Goal: Task Accomplishment & Management: Manage account settings

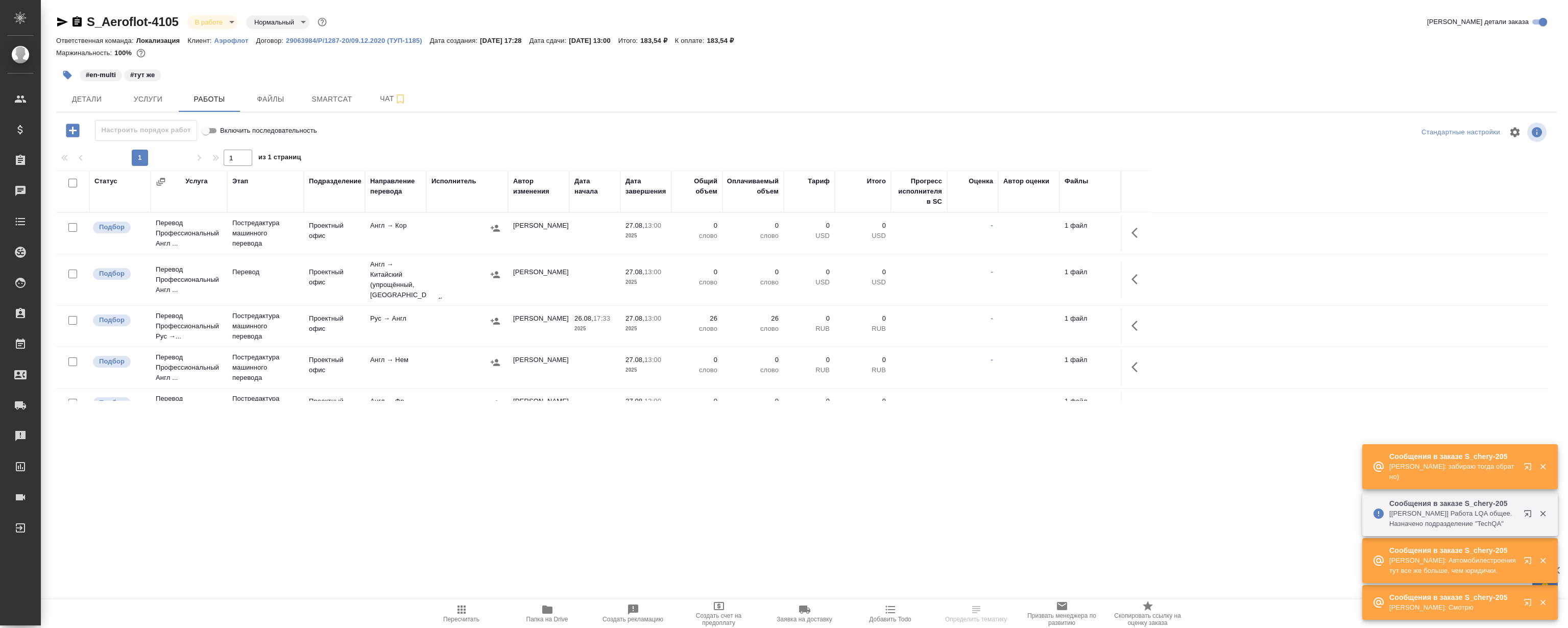
click at [1528, 467] on icon "button" at bounding box center [1529, 468] width 12 height 12
click at [1541, 563] on icon "button" at bounding box center [1542, 560] width 9 height 9
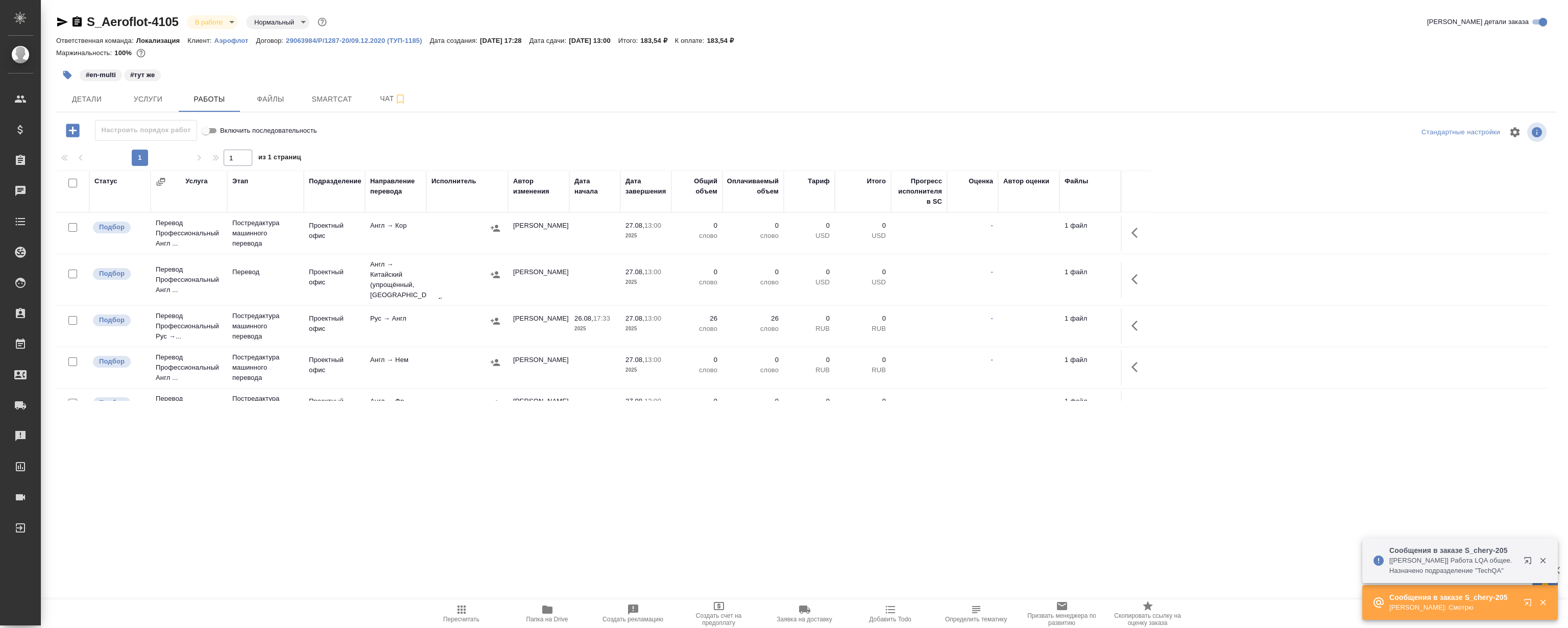
click at [1543, 560] on icon "button" at bounding box center [1542, 561] width 6 height 6
click at [1543, 602] on icon "button" at bounding box center [1542, 602] width 6 height 6
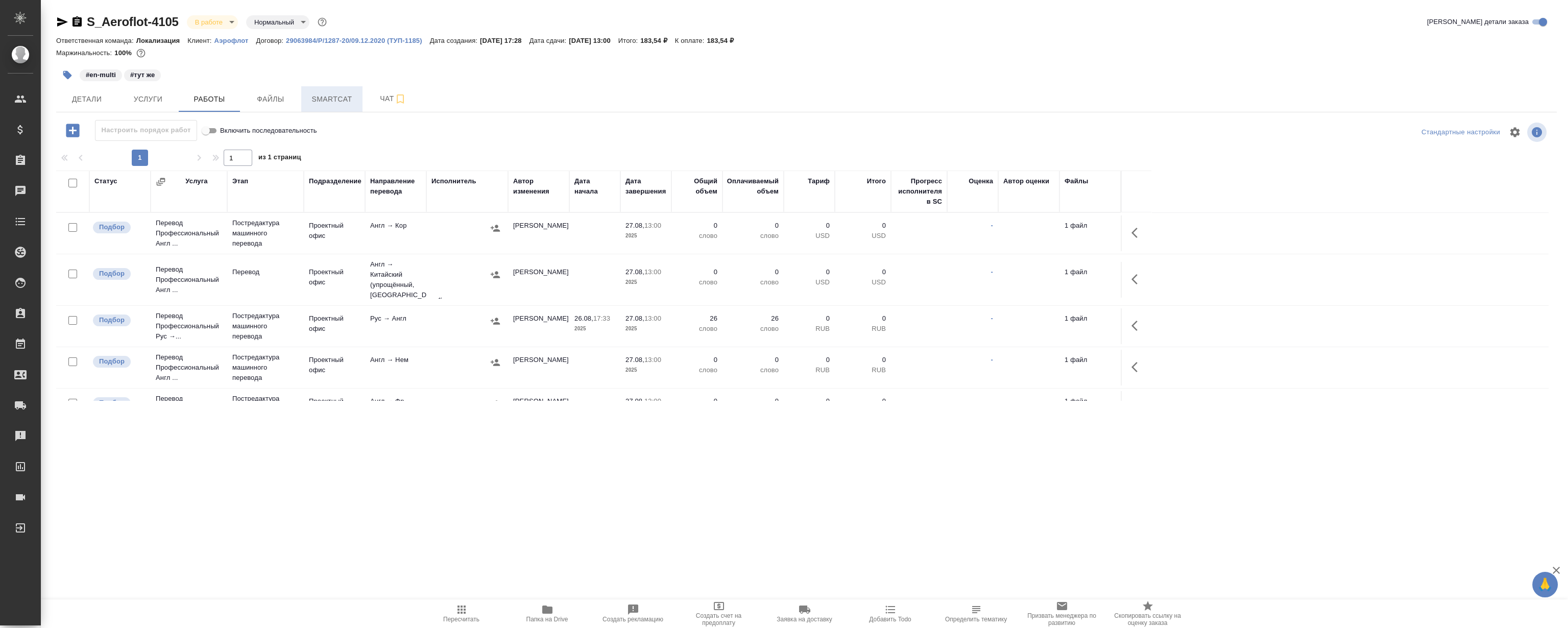
click at [321, 100] on span "Smartcat" at bounding box center [331, 99] width 49 height 12
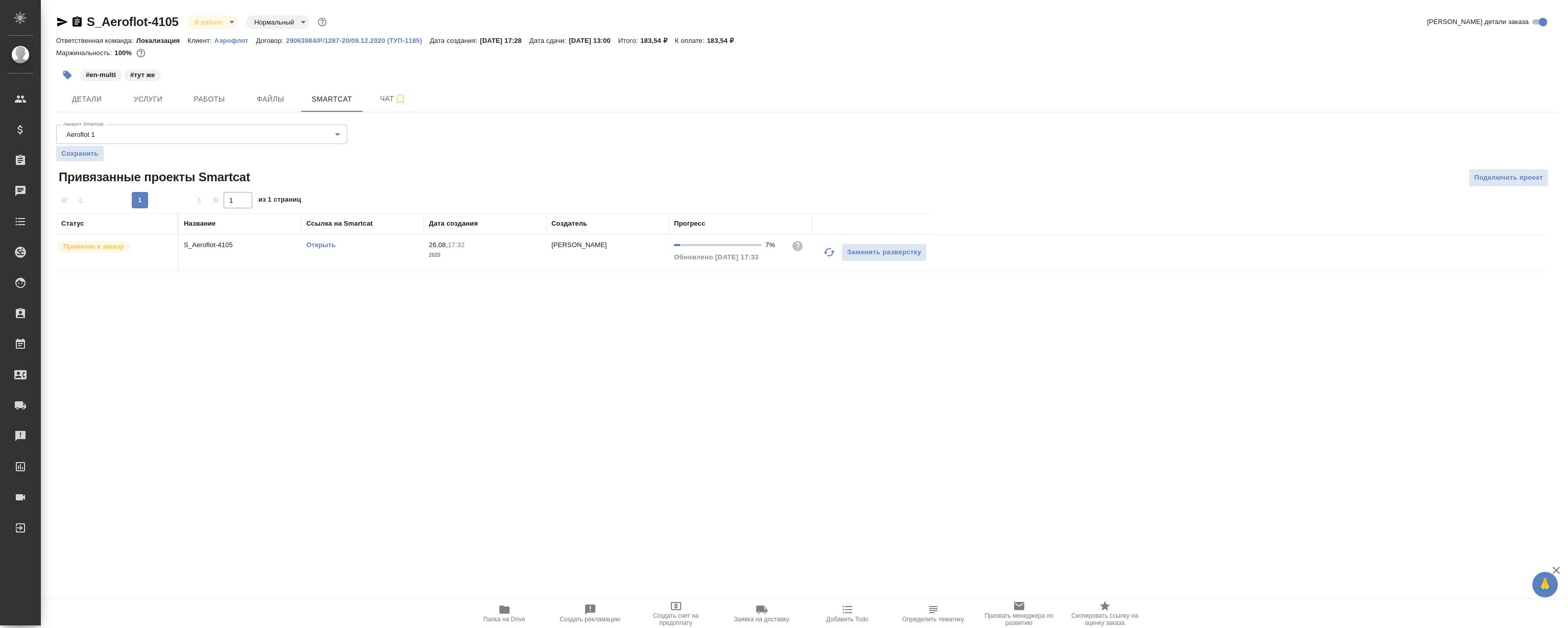
click at [324, 245] on link "Открыть" at bounding box center [321, 244] width 29 height 7
click at [235, 100] on button "Работы" at bounding box center [210, 99] width 61 height 26
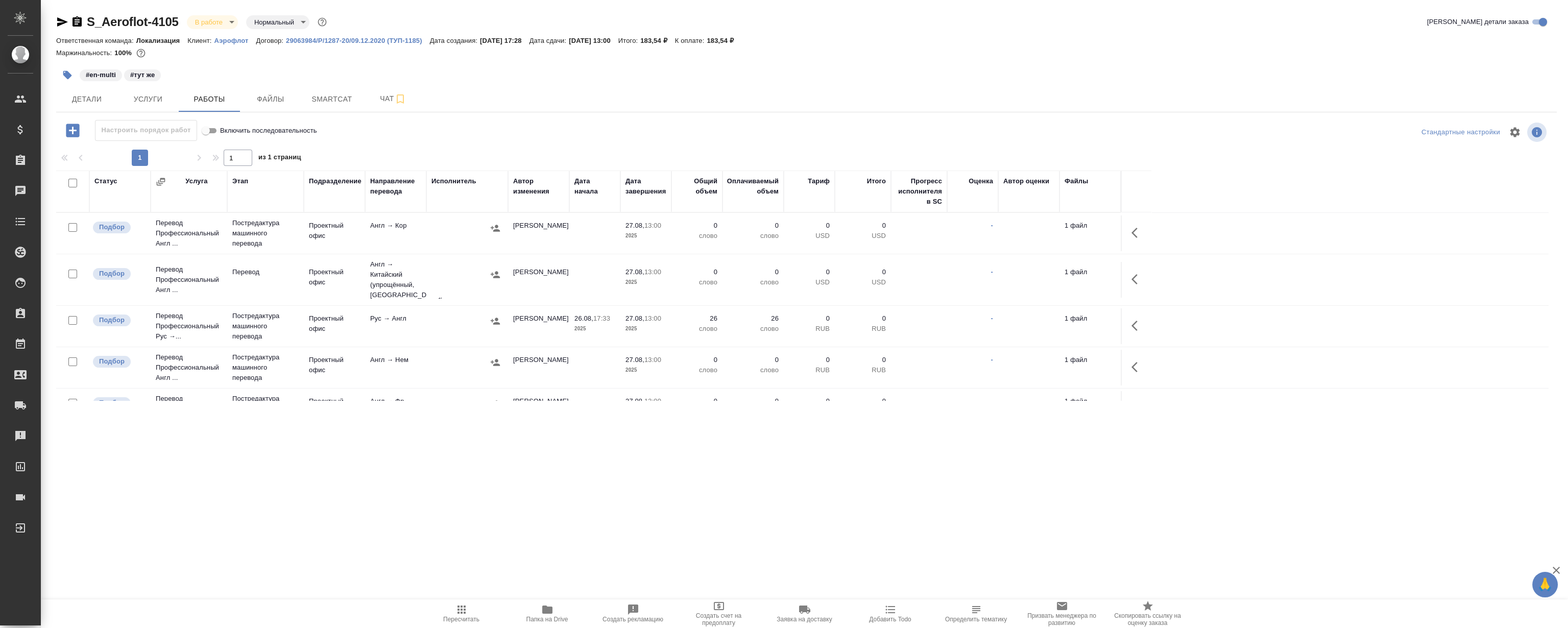
click at [1136, 330] on icon "button" at bounding box center [1134, 326] width 6 height 10
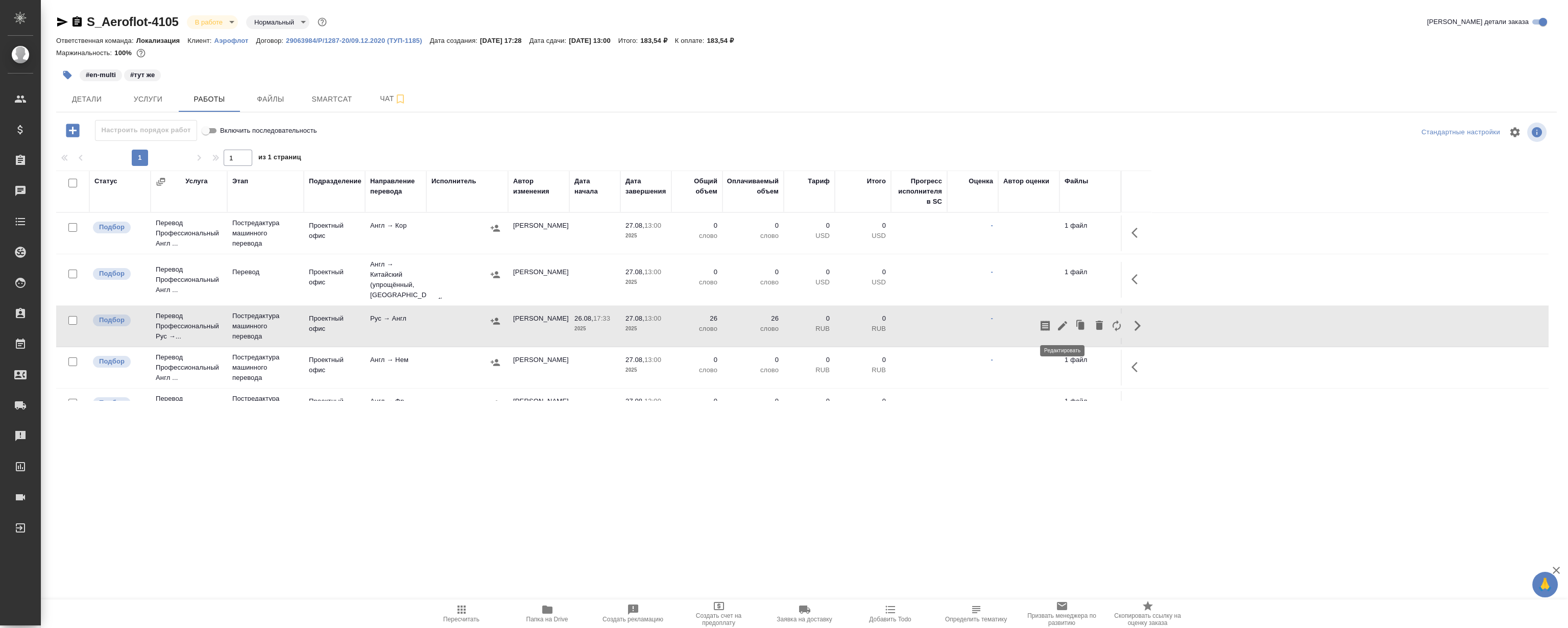
click at [1057, 324] on icon "button" at bounding box center [1062, 326] width 12 height 12
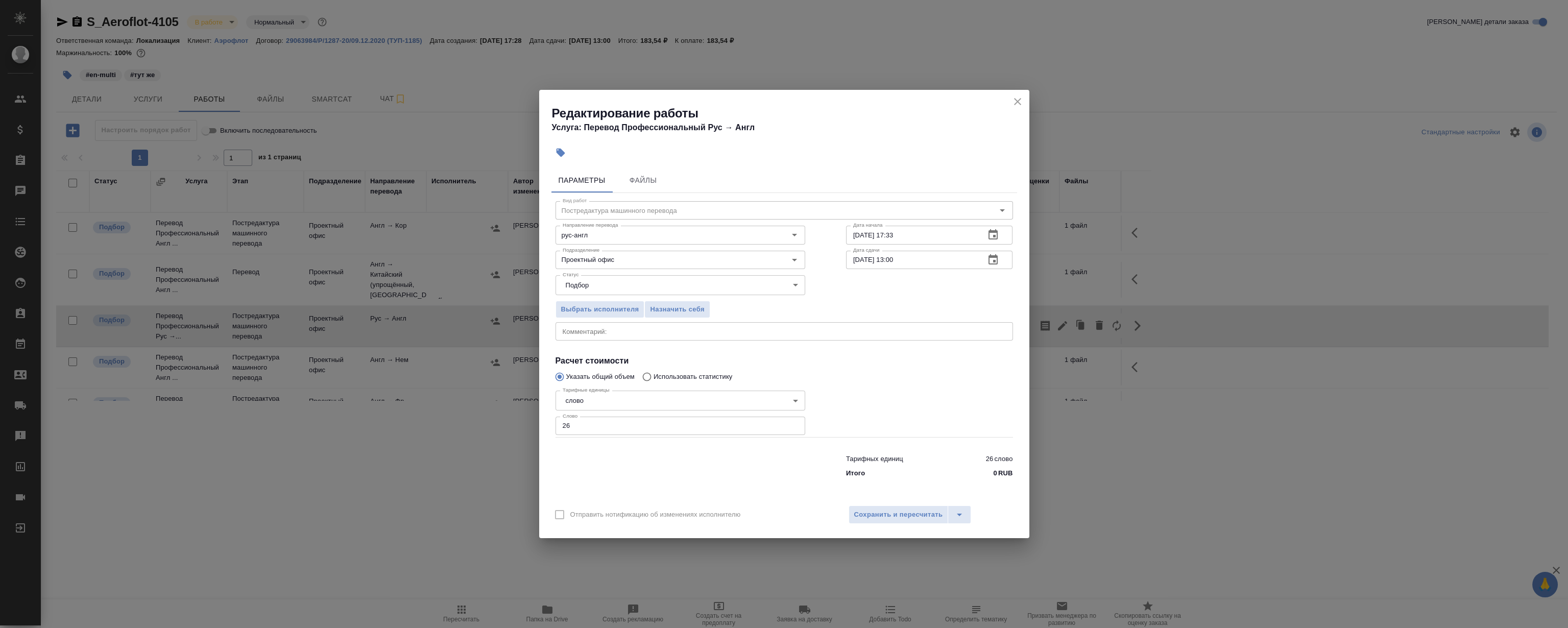
drag, startPoint x: 671, startPoint y: 307, endPoint x: 745, endPoint y: 273, distance: 81.4
click at [671, 307] on span "Назначить себя" at bounding box center [677, 310] width 54 height 12
click at [1016, 102] on icon "close" at bounding box center [1017, 101] width 12 height 12
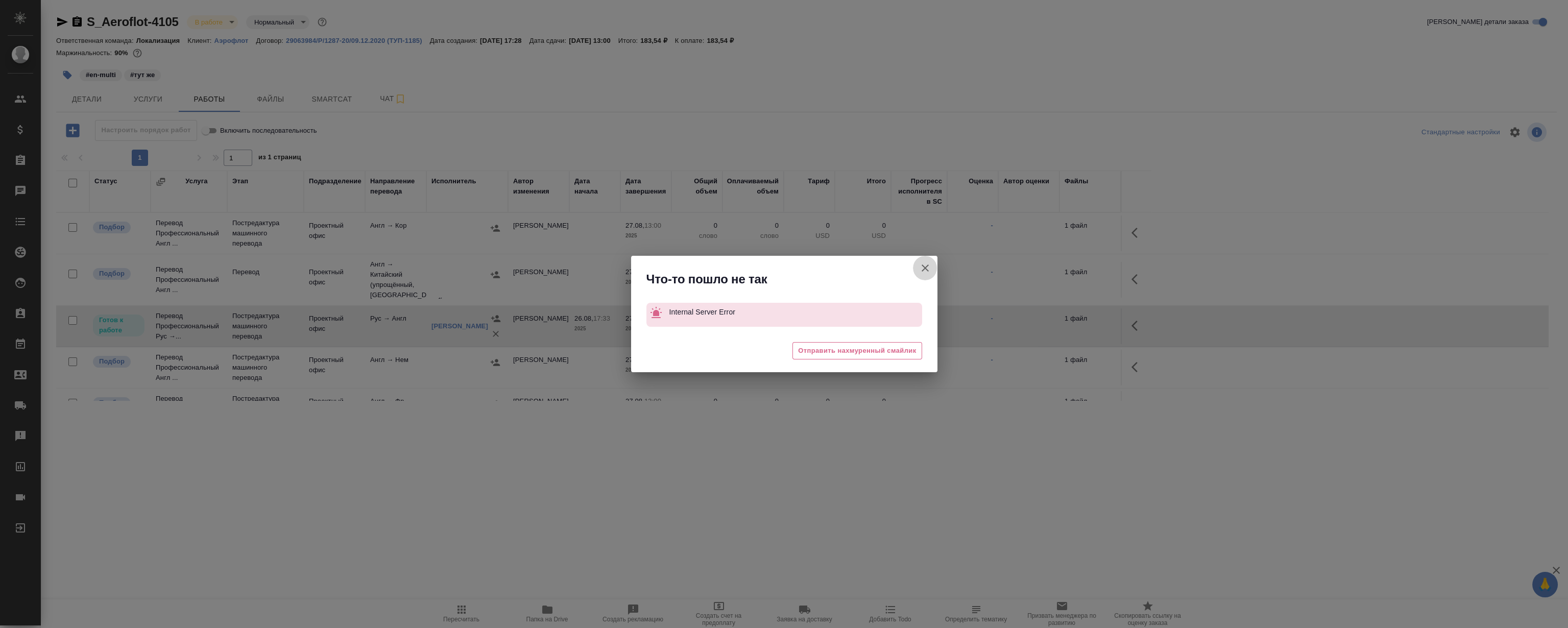
click at [919, 268] on icon "button" at bounding box center [924, 268] width 12 height 12
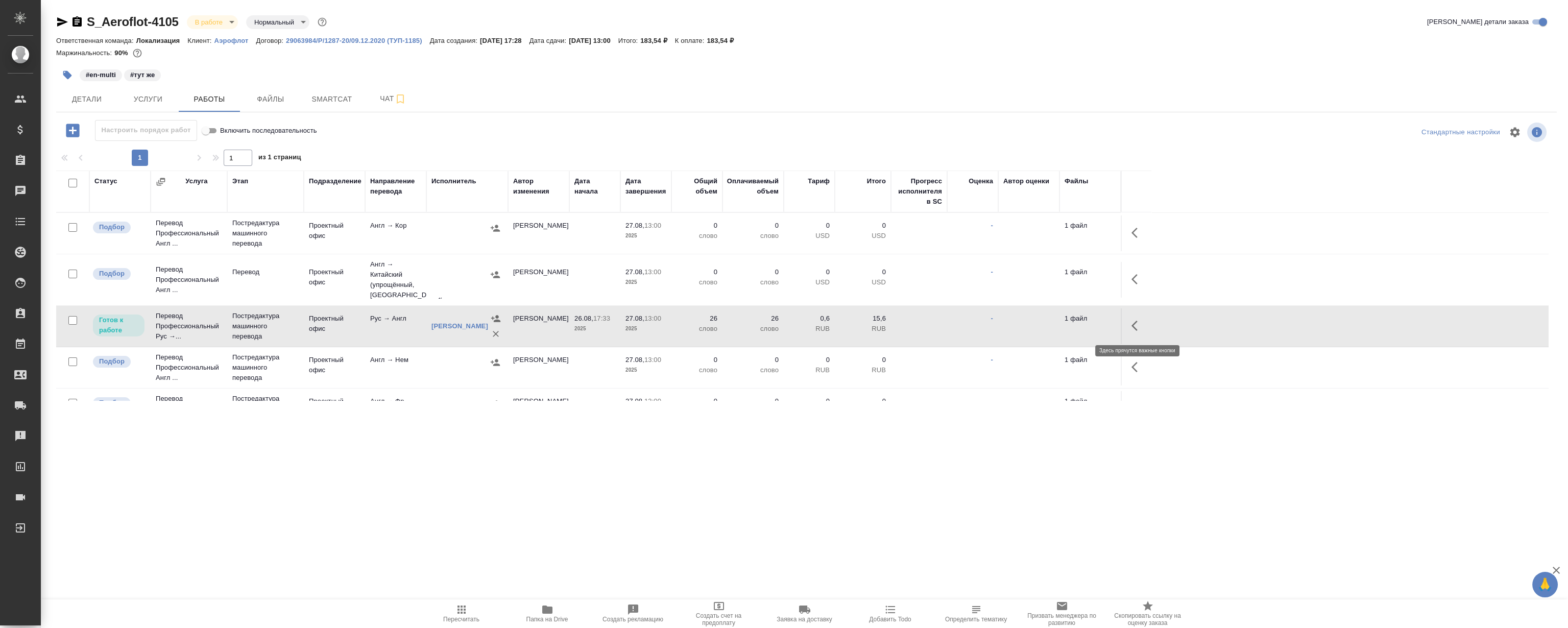
click at [1135, 322] on icon "button" at bounding box center [1134, 326] width 6 height 10
click at [1062, 328] on icon "button" at bounding box center [1062, 326] width 12 height 12
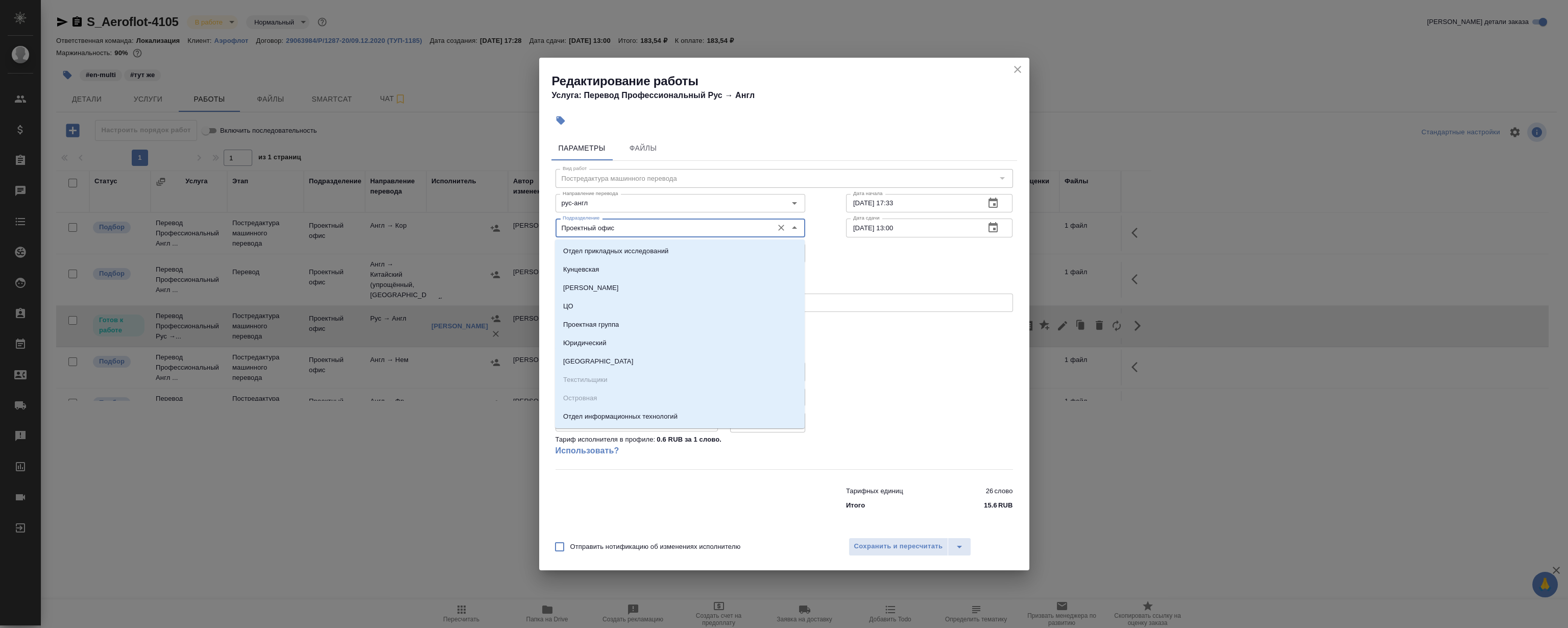
click at [617, 222] on input "Проектный офис" at bounding box center [663, 227] width 210 height 12
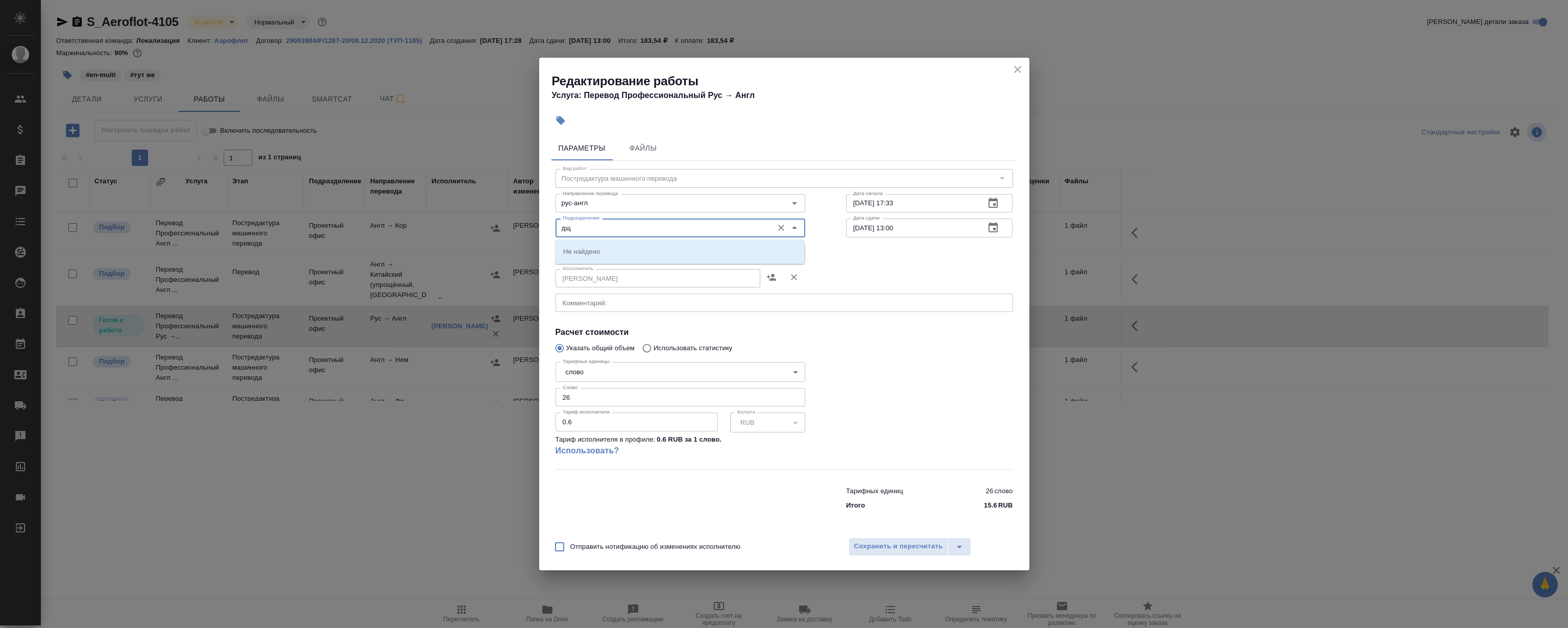
drag, startPoint x: 596, startPoint y: 223, endPoint x: 348, endPoint y: 225, distance: 248.0
click at [350, 223] on div "Редактирование работы Услуга: Перевод Профессиональный Рус → Англ Параметры Фай…" at bounding box center [784, 314] width 1568 height 628
click at [590, 245] on li "LocQA" at bounding box center [679, 251] width 249 height 18
type input "LocQA"
click at [601, 255] on body "🙏 .cls-1 fill:#fff; AWATERA [PERSON_NAME] Клиенты Спецификации Заказы 0 Чаты To…" at bounding box center [784, 314] width 1568 height 628
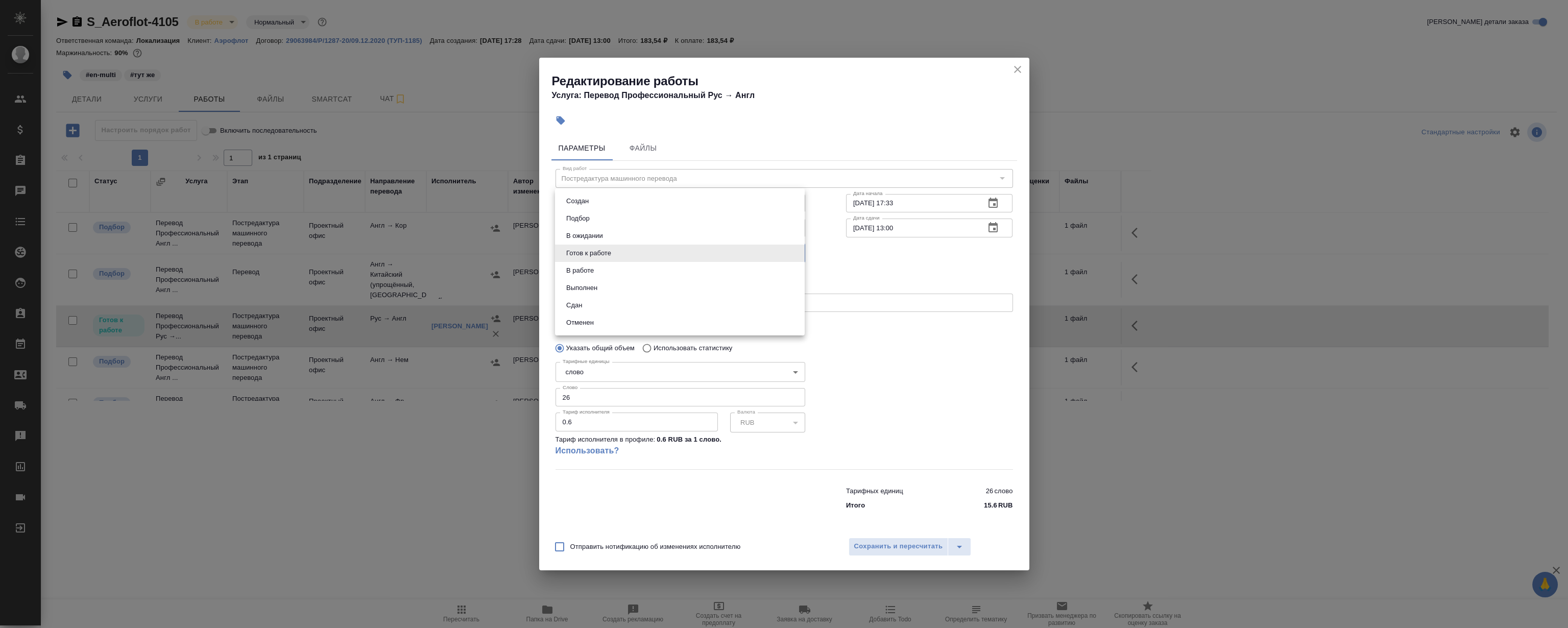
click at [594, 307] on li "Сдан" at bounding box center [679, 305] width 249 height 17
type input "closed"
click at [914, 554] on button "Сохранить и пересчитать" at bounding box center [898, 547] width 100 height 18
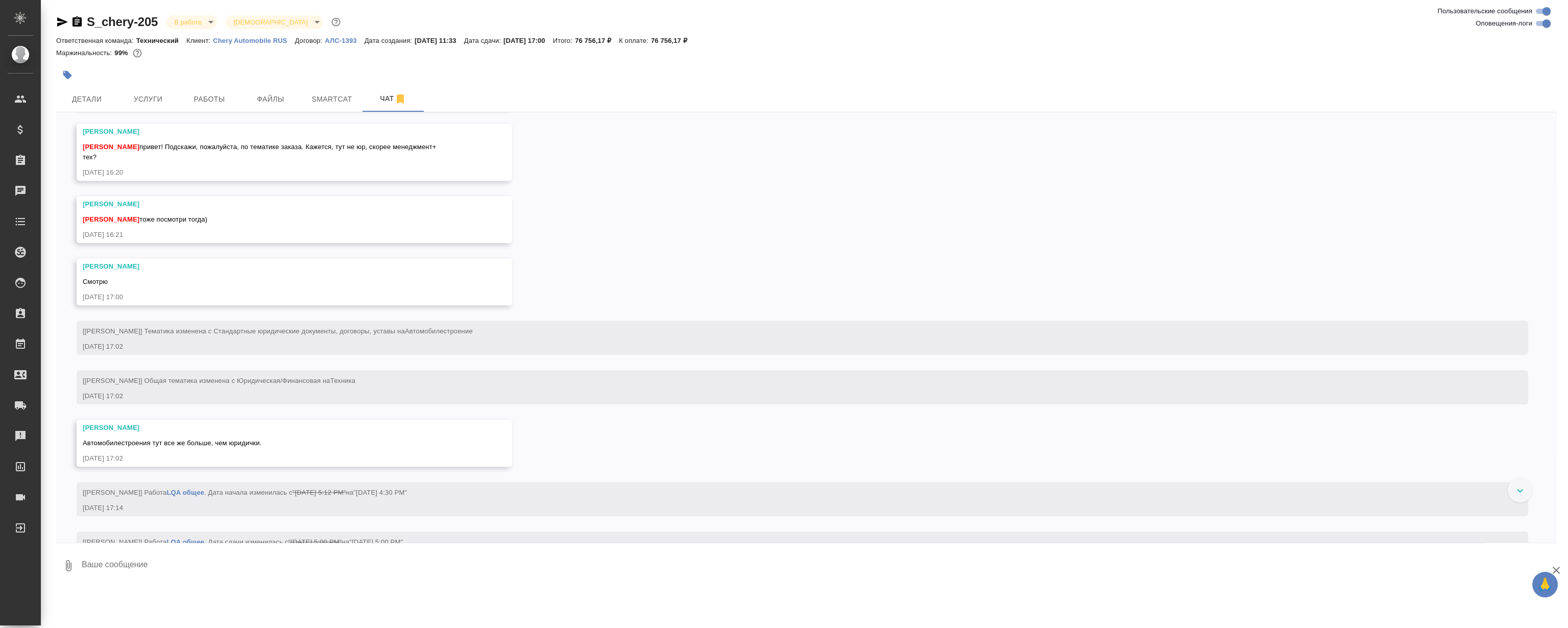
scroll to position [3409, 0]
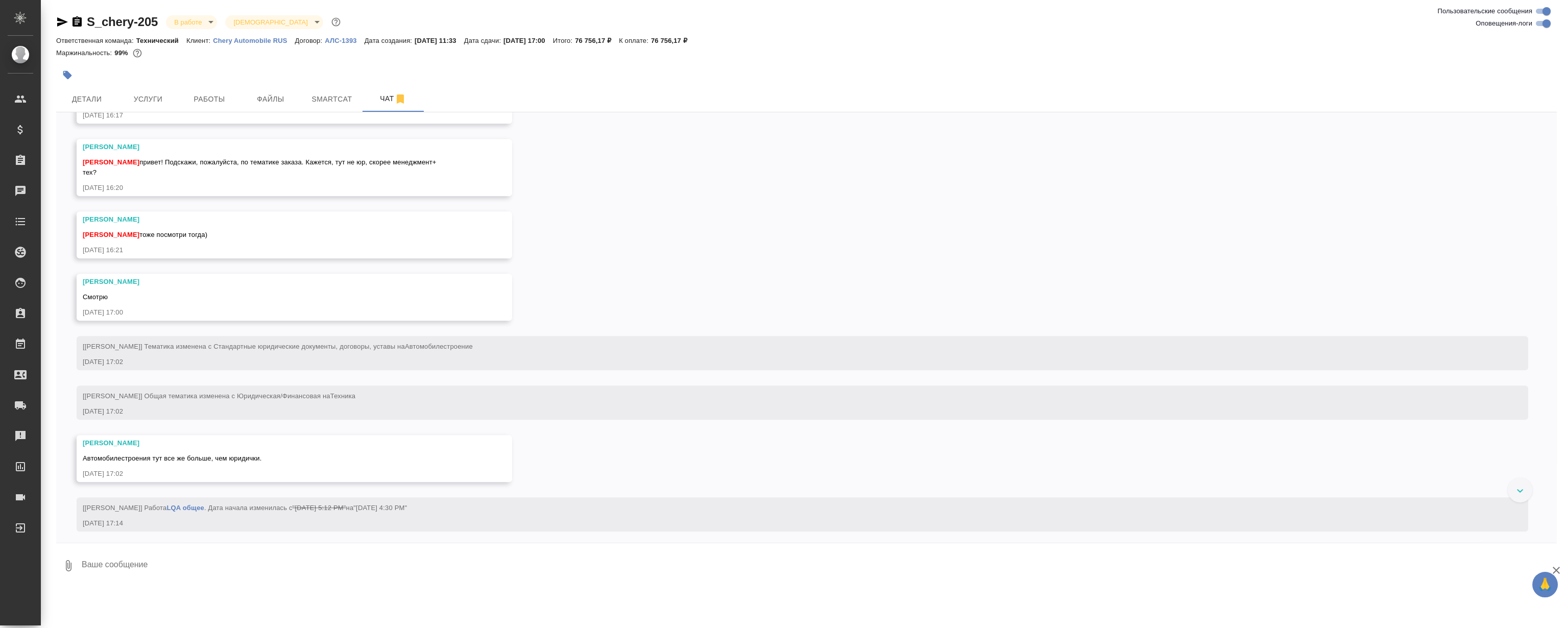
click at [657, 295] on div "25.08, понедельник [Усманова Ольга] Клиент оставил комментарий: "закрывающие на…" at bounding box center [806, 328] width 1500 height 431
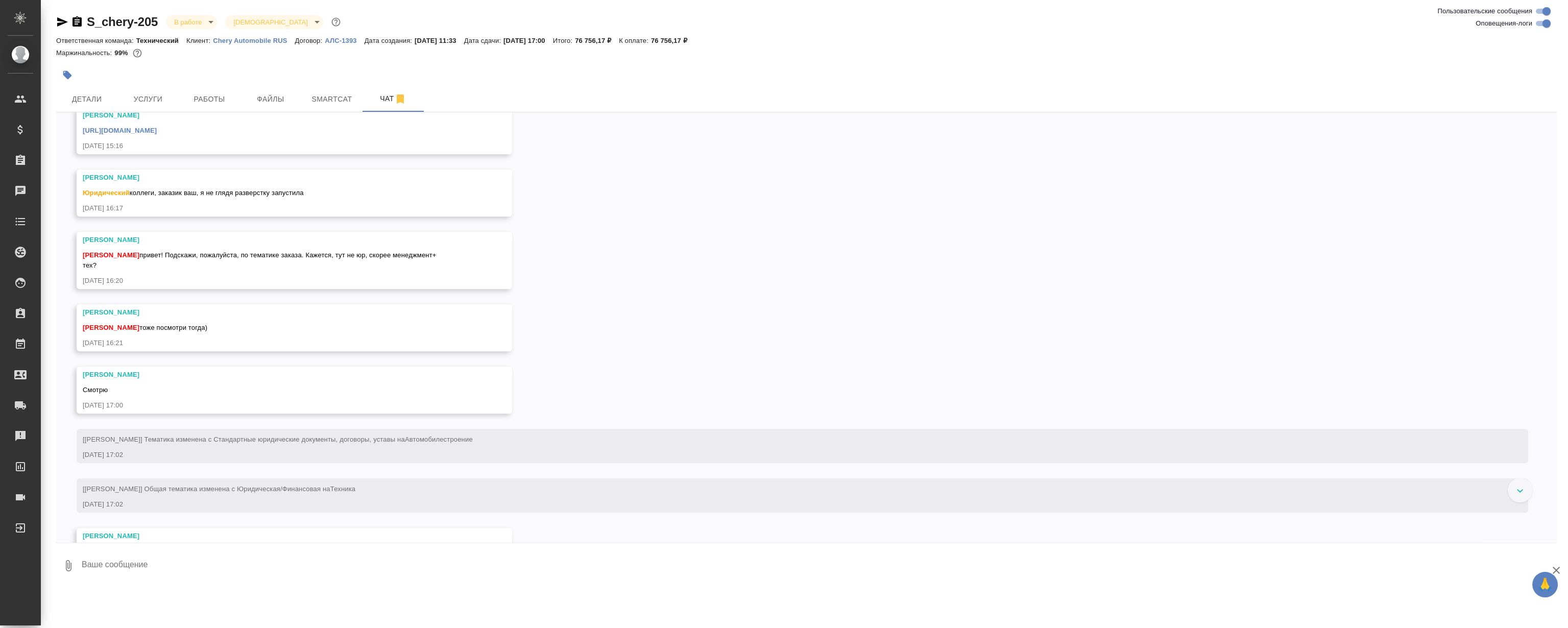
click at [657, 295] on div "25.08, понедельник [Усманова Ольга] Клиент оставил комментарий: "закрывающие на…" at bounding box center [806, 328] width 1500 height 431
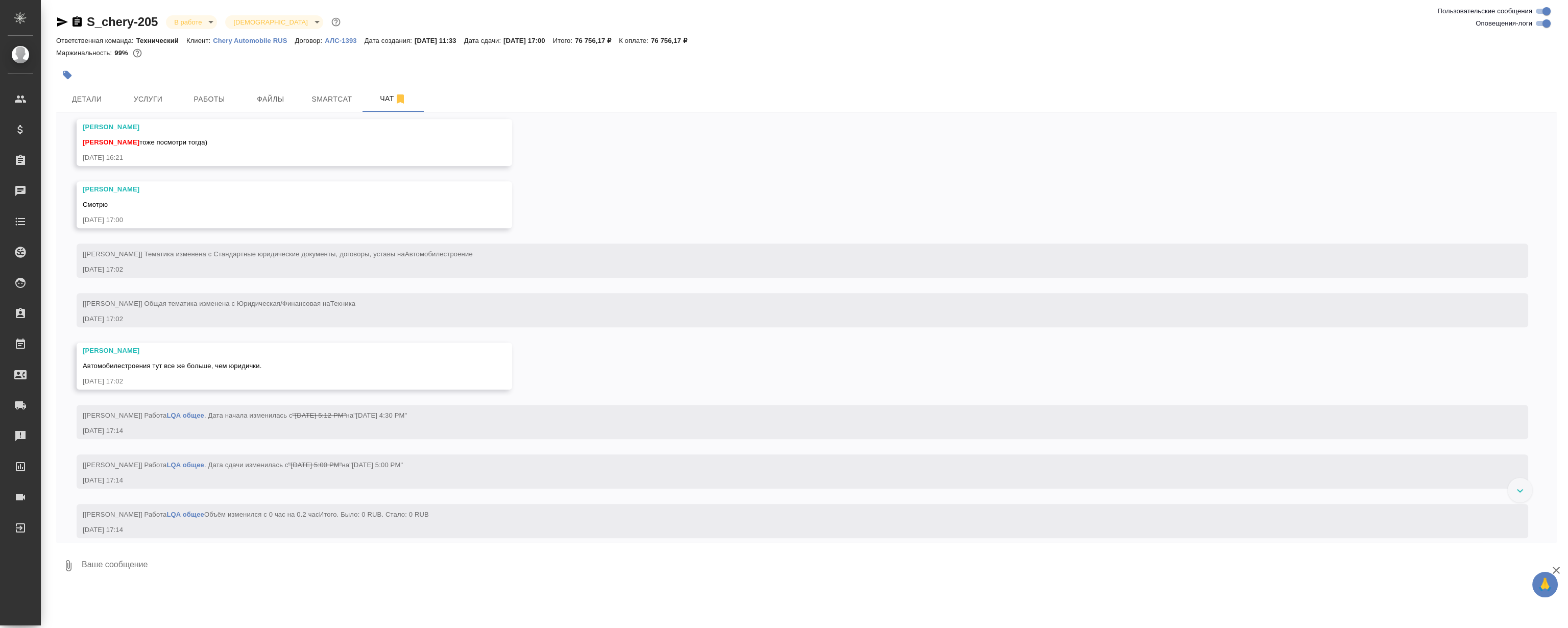
scroll to position [3502, 0]
click at [688, 225] on div "25.08, понедельник [Усманова Ольга] Клиент оставил комментарий: "закрывающие на…" at bounding box center [806, 328] width 1500 height 431
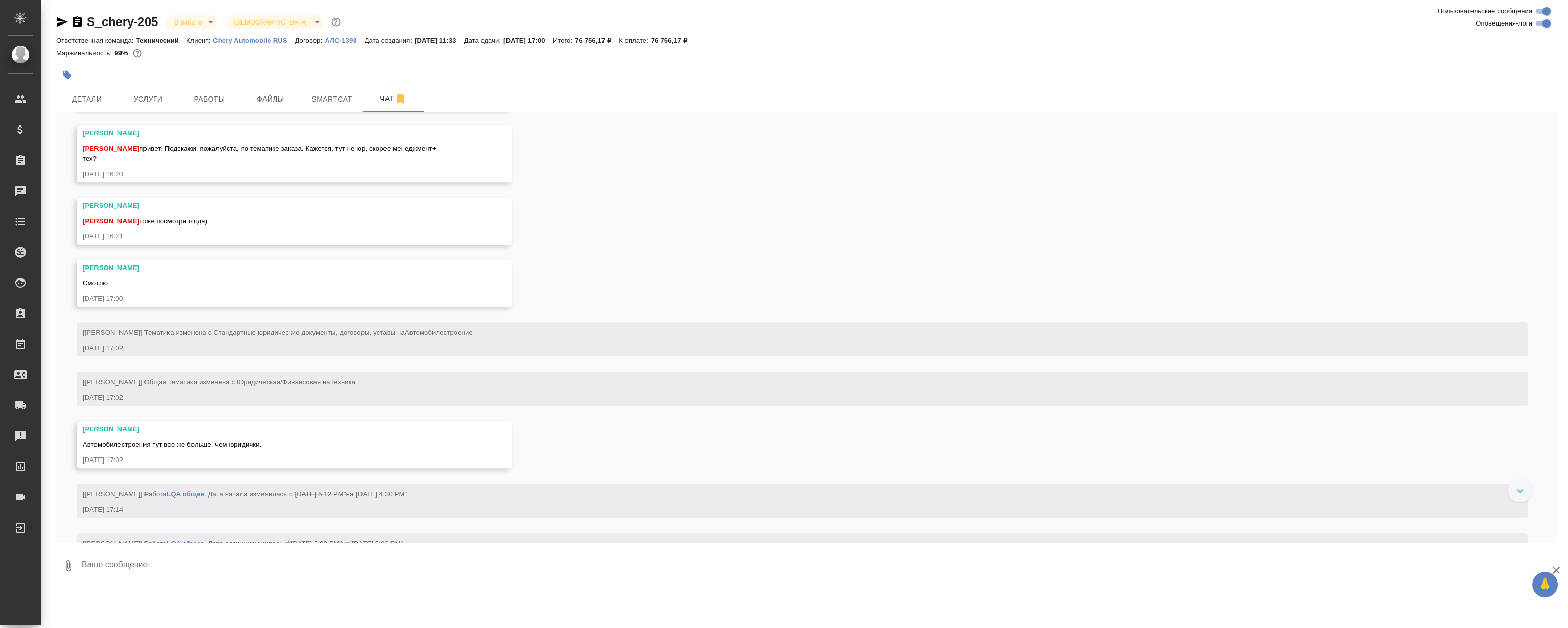
scroll to position [3409, 0]
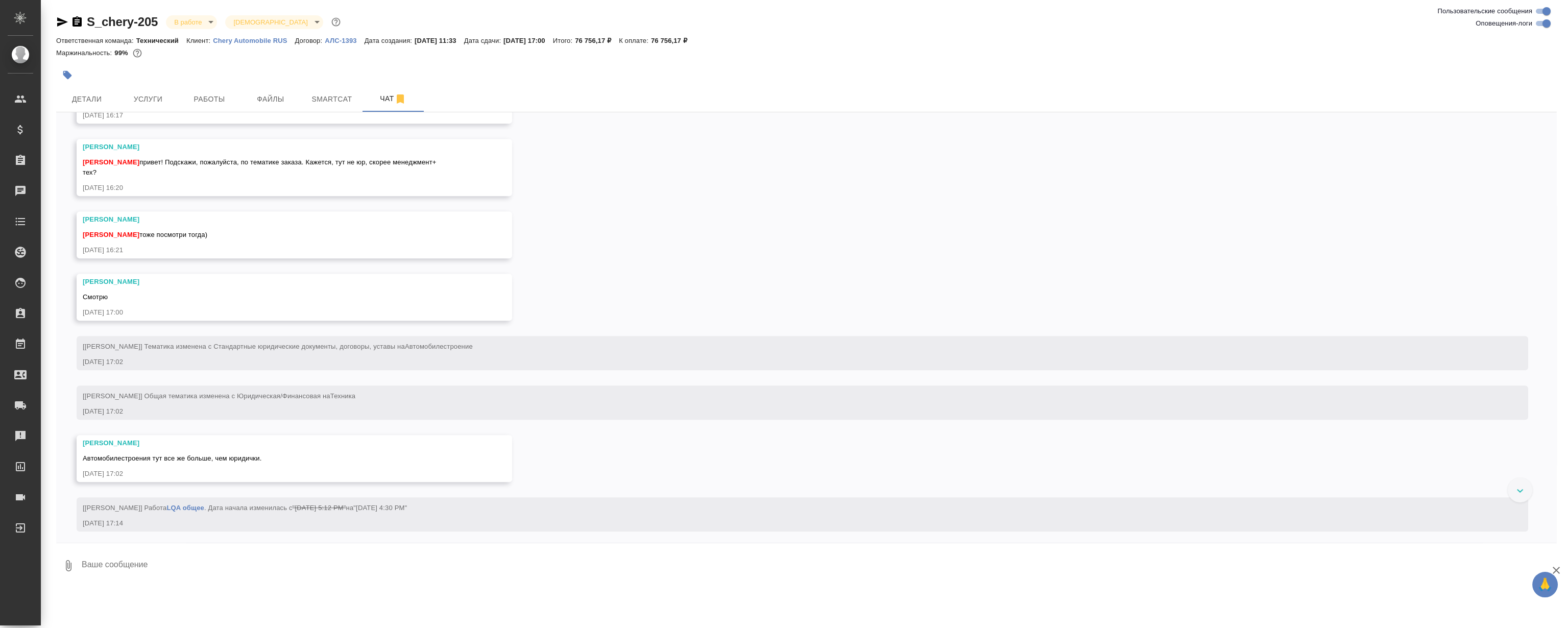
click at [688, 225] on div "25.08, понедельник [Усманова Ольга] Клиент оставил комментарий: "закрывающие на…" at bounding box center [806, 328] width 1500 height 431
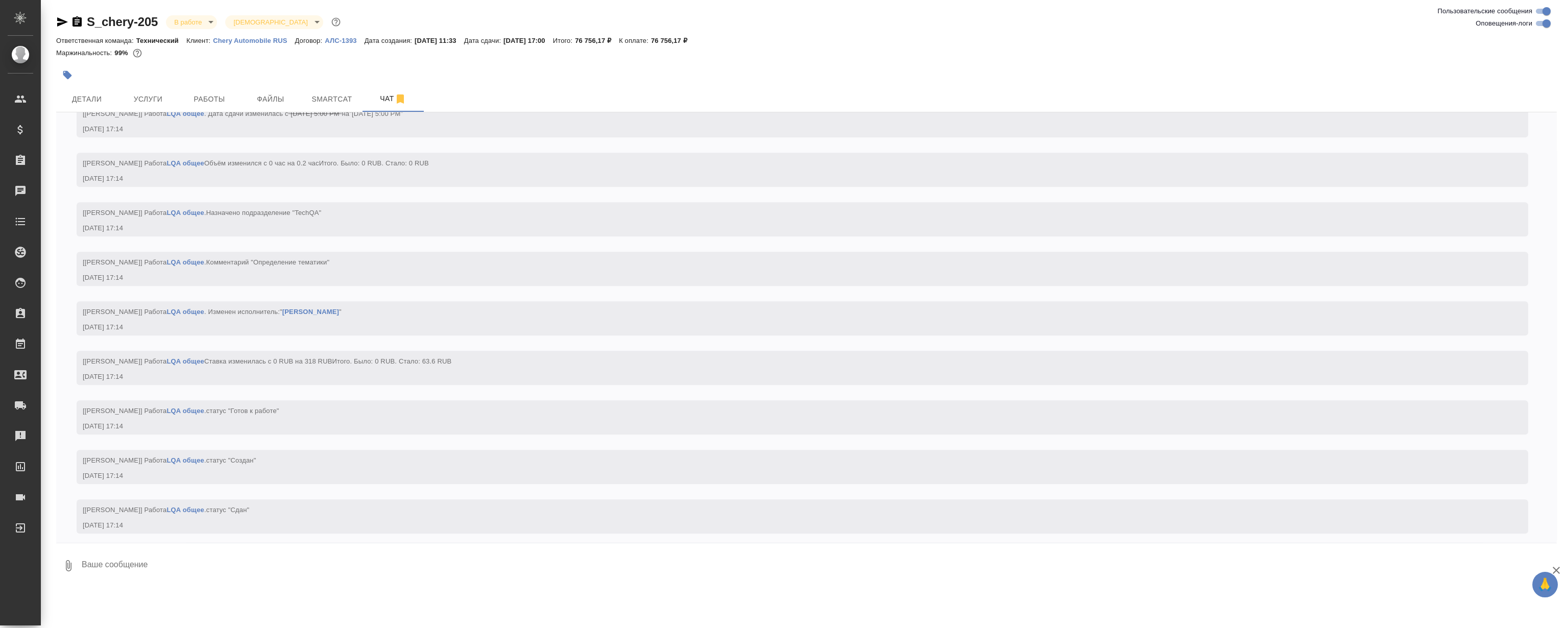
scroll to position [4012, 0]
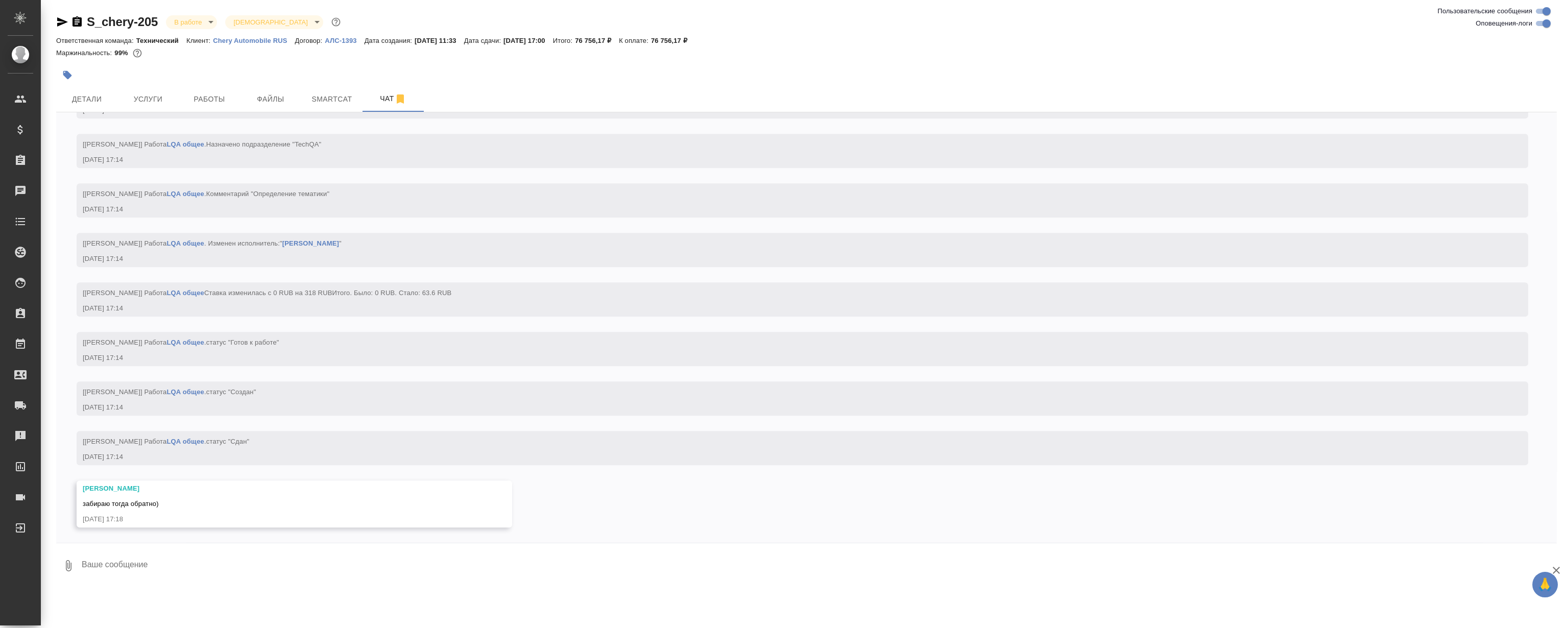
drag, startPoint x: 669, startPoint y: 239, endPoint x: 614, endPoint y: 229, distance: 55.9
click at [670, 239] on div "[Румянцева Дарья] Работа LQA общее . Изменен исполнитель: " Румянцева Дарья " 2…" at bounding box center [788, 250] width 1410 height 28
click at [398, 99] on icon "button" at bounding box center [400, 99] width 7 height 9
